Goal: Submit feedback/report problem: Submit feedback/report problem

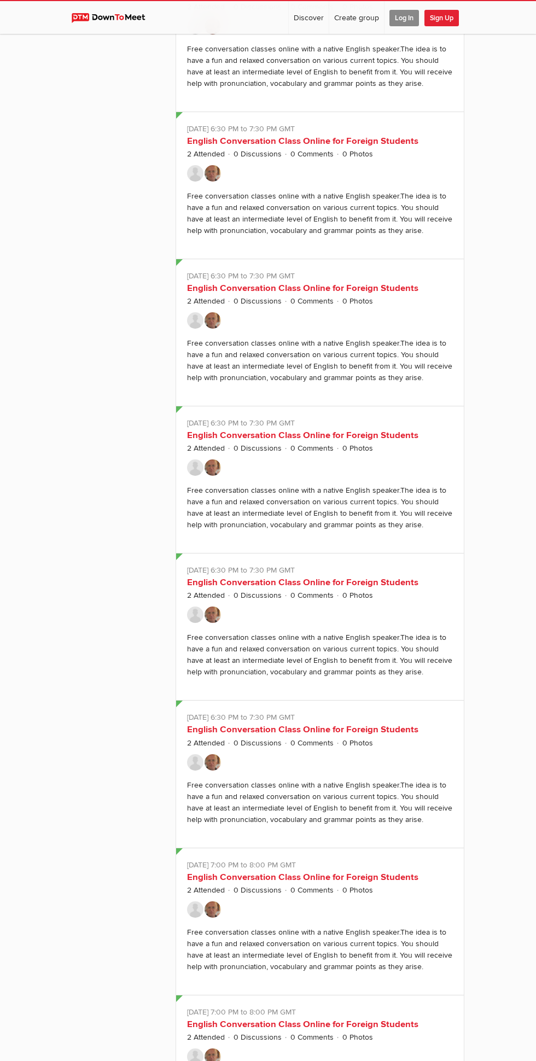
scroll to position [2850, 0]
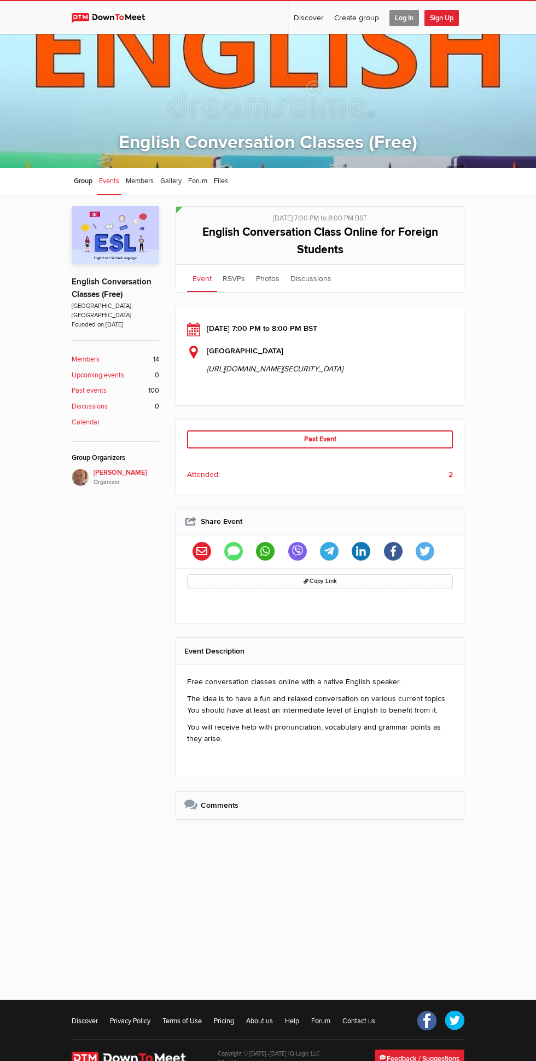
click at [378, 448] on div "Past Event" at bounding box center [320, 439] width 266 height 18
click at [359, 448] on div "Past Event" at bounding box center [320, 439] width 266 height 18
click at [353, 448] on div "Past Event" at bounding box center [320, 439] width 266 height 18
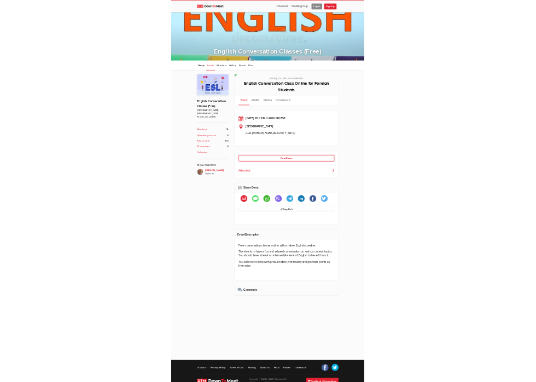
scroll to position [87, 0]
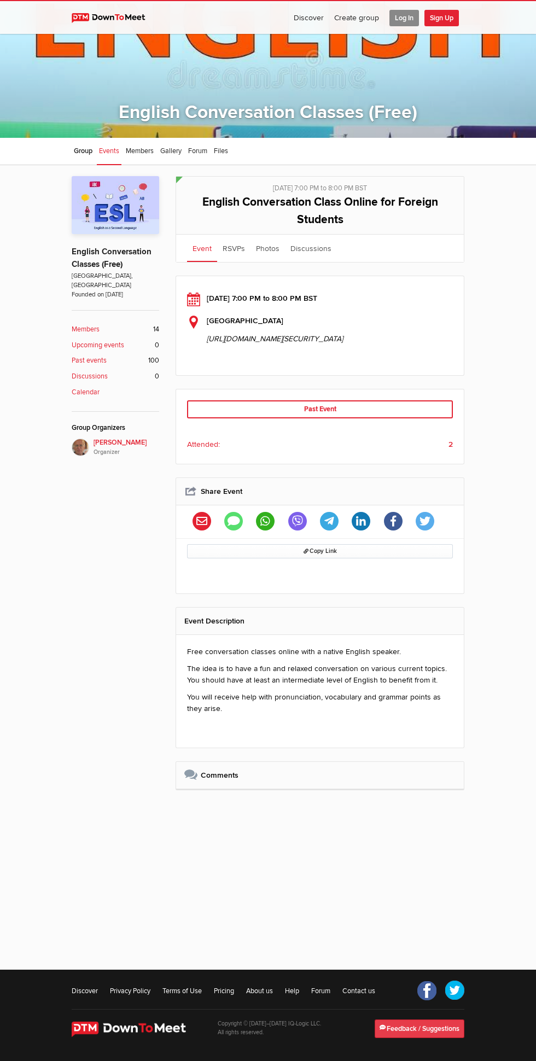
click at [393, 1038] on link "Feedback / Suggestions" at bounding box center [420, 1028] width 90 height 19
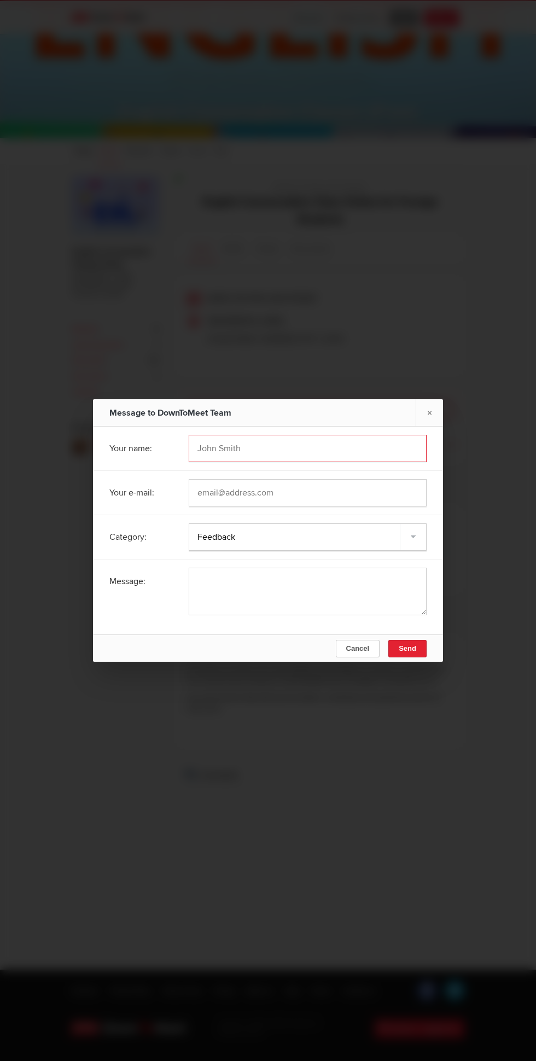
click at [372, 462] on input "text" at bounding box center [308, 448] width 238 height 27
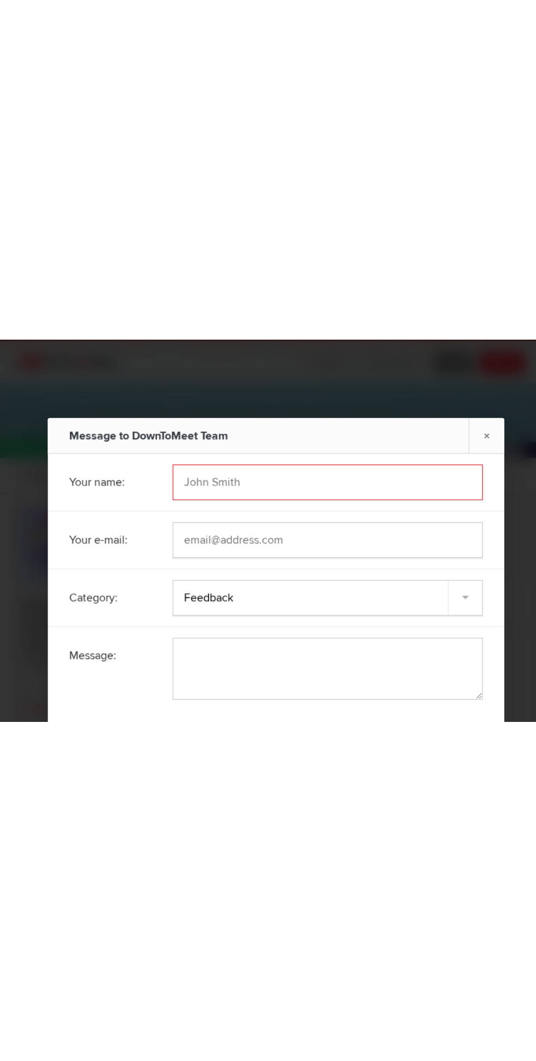
scroll to position [72, 0]
